Goal: Book appointment/travel/reservation

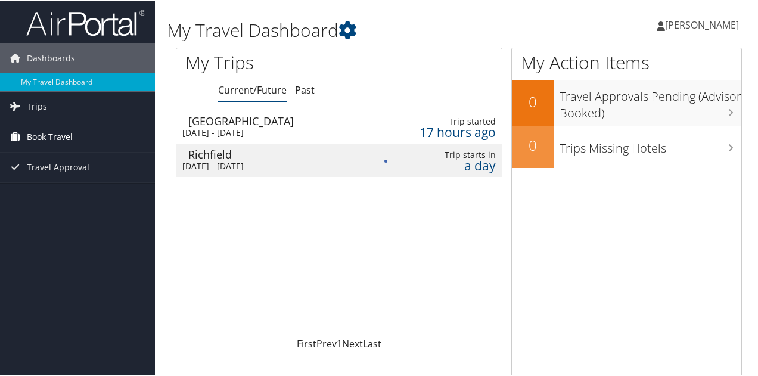
click at [46, 135] on span "Book Travel" at bounding box center [50, 136] width 46 height 30
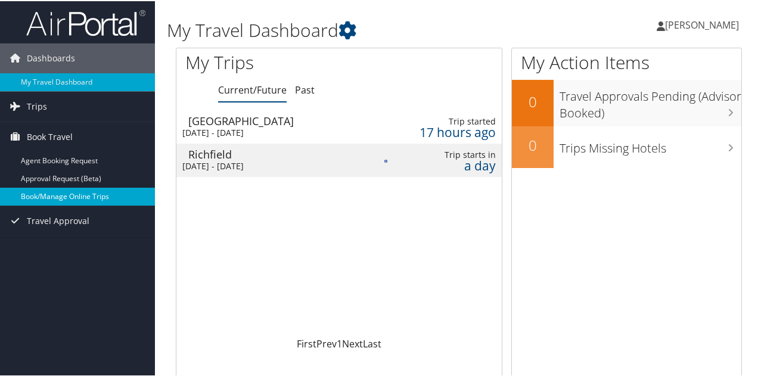
click at [58, 194] on link "Book/Manage Online Trips" at bounding box center [77, 195] width 155 height 18
